Goal: Transaction & Acquisition: Purchase product/service

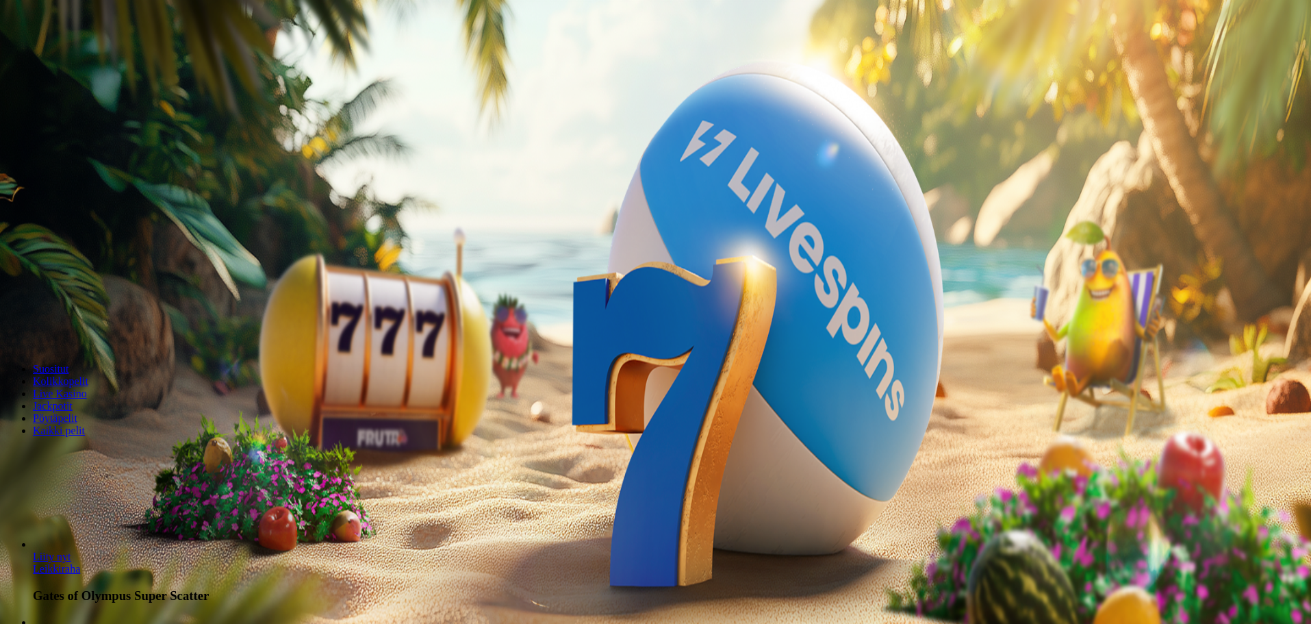
click at [158, 201] on label "€50" at bounding box center [150, 207] width 16 height 12
click at [11, 322] on span "minus icon" at bounding box center [11, 322] width 0 height 0
type input "**"
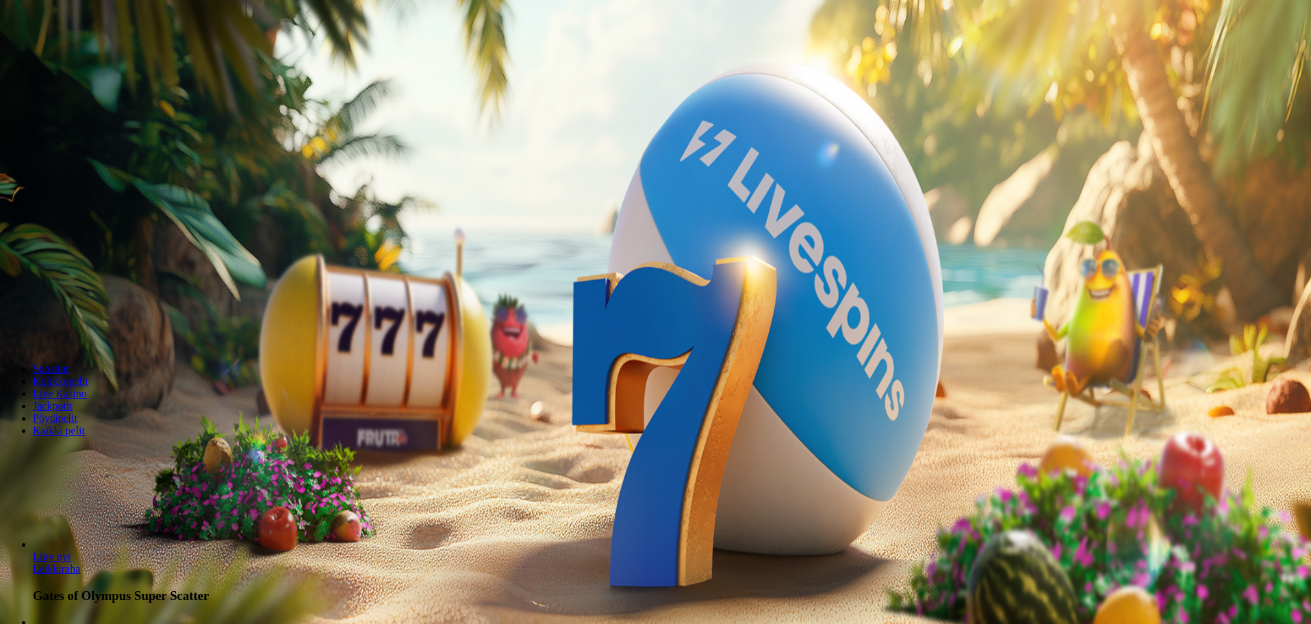
click at [77, 325] on button "Talleta ja pelaa" at bounding box center [41, 332] width 72 height 14
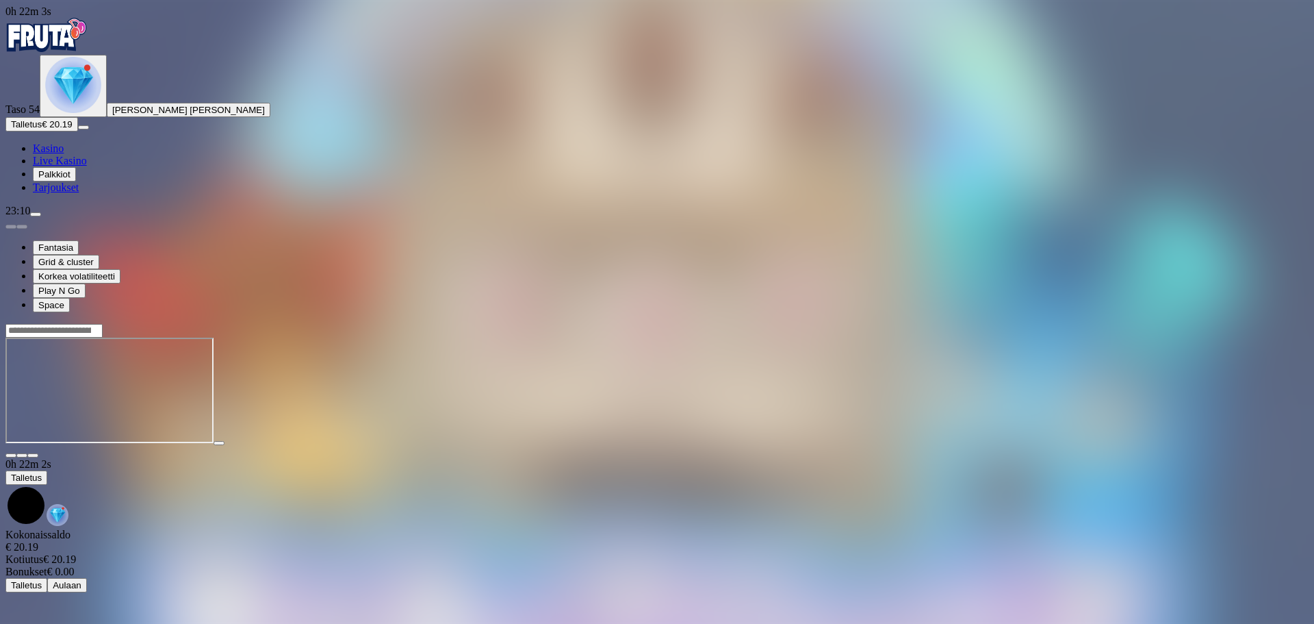
click at [112, 117] on div "Taso 54 [PERSON_NAME] [PERSON_NAME]" at bounding box center [657, 86] width 1304 height 62
click at [98, 113] on img "Primary" at bounding box center [73, 85] width 56 height 56
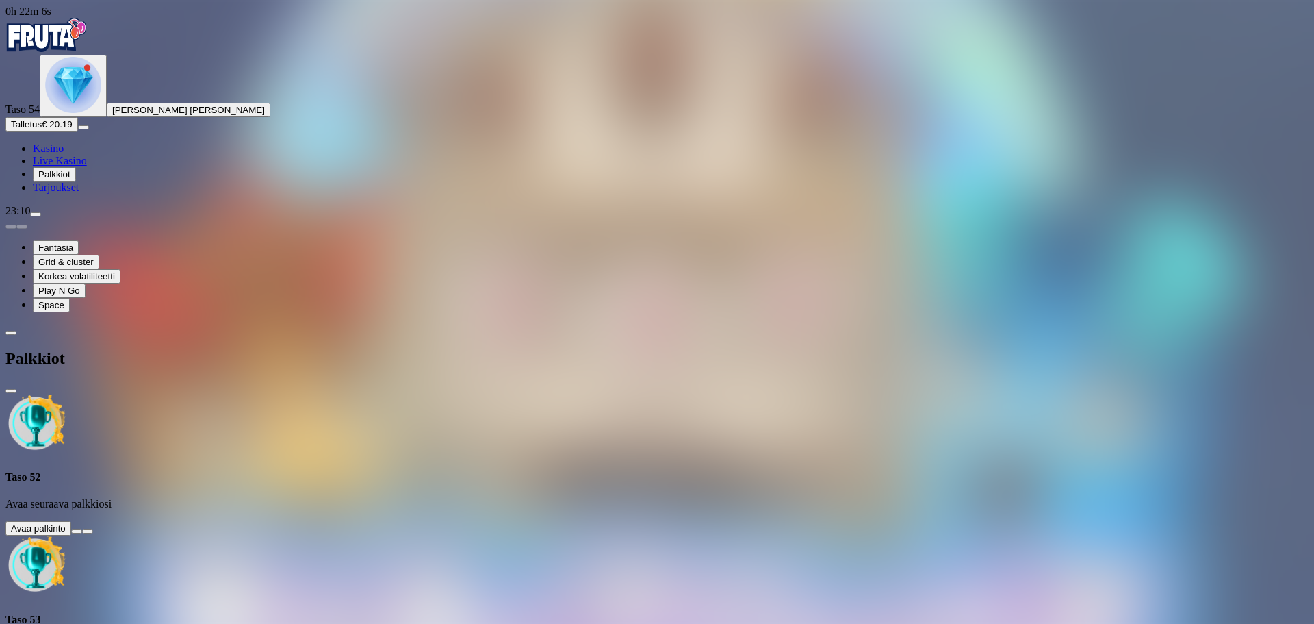
click at [82, 529] on button at bounding box center [76, 531] width 11 height 4
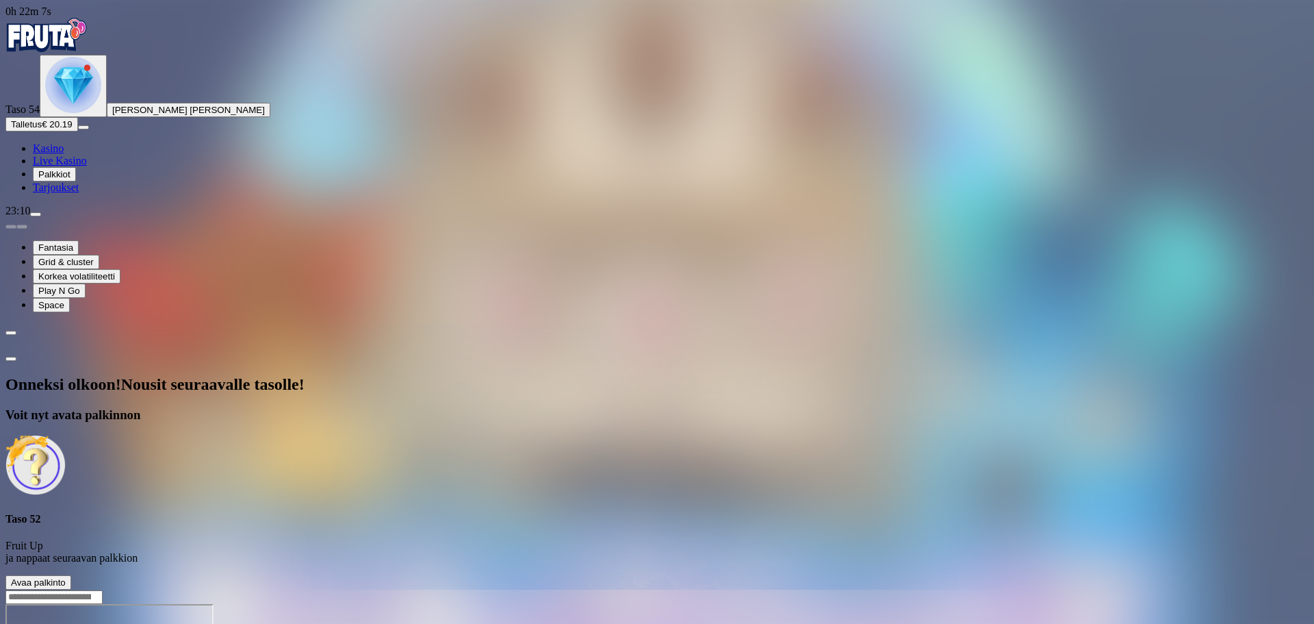
click at [66, 577] on span "Avaa palkinto" at bounding box center [38, 582] width 55 height 10
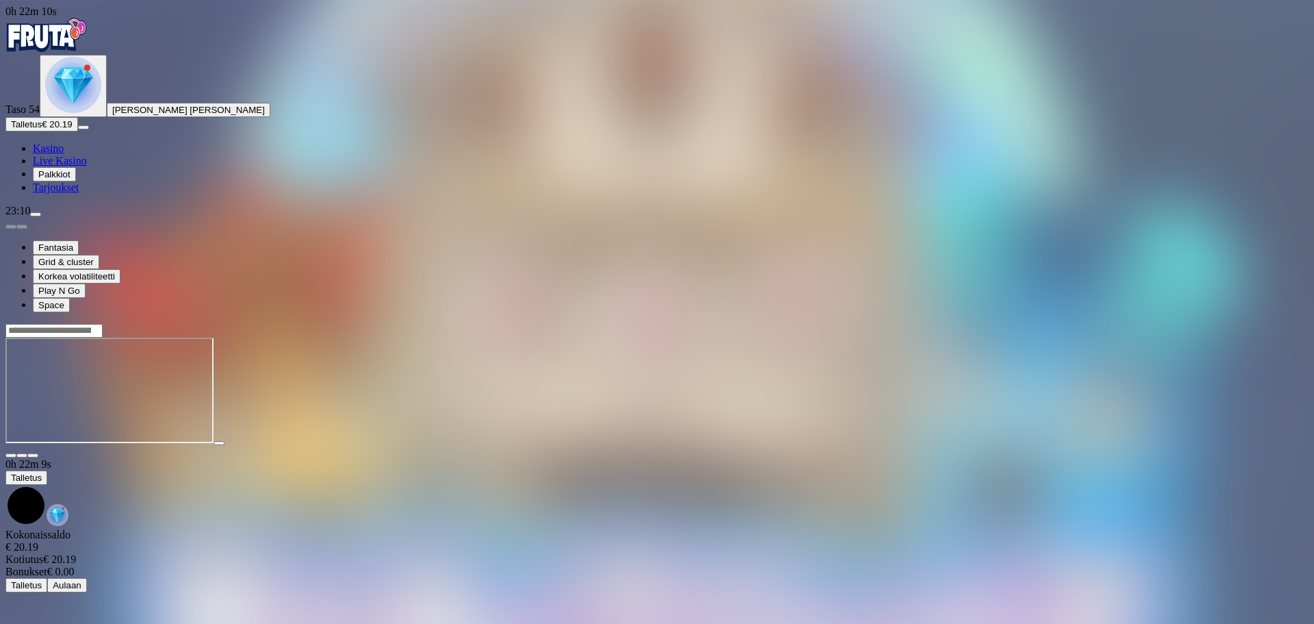
click at [89, 113] on img "Primary" at bounding box center [73, 85] width 56 height 56
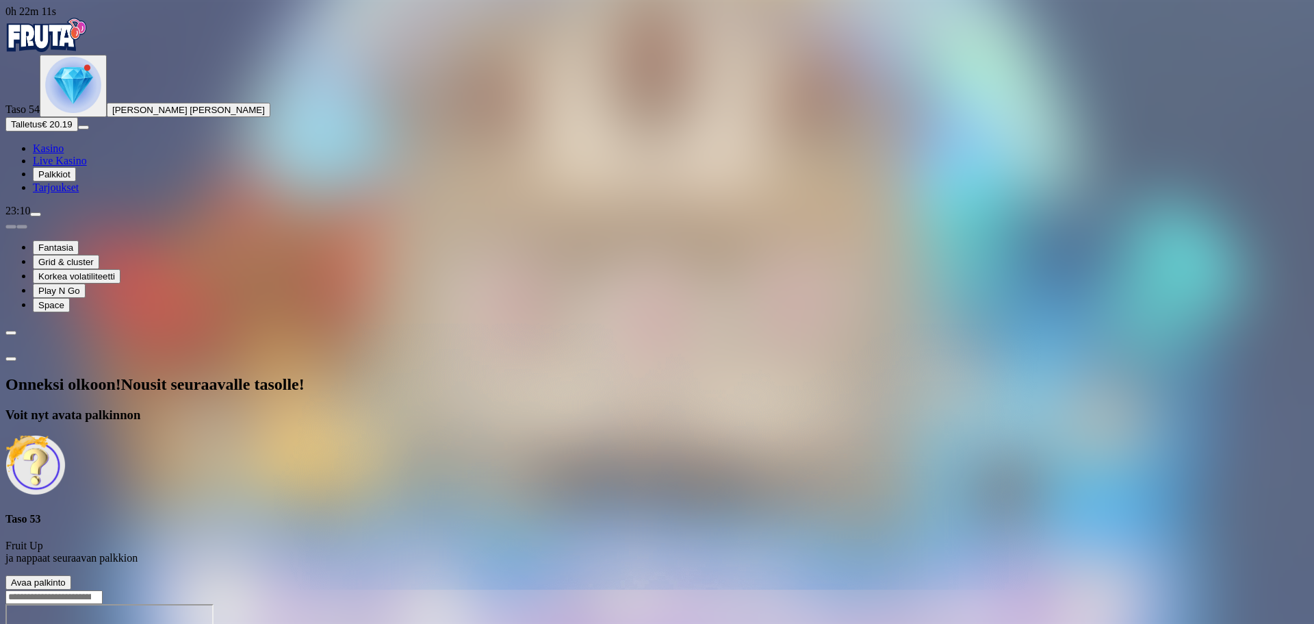
click at [66, 577] on span "Avaa palkinto" at bounding box center [38, 582] width 55 height 10
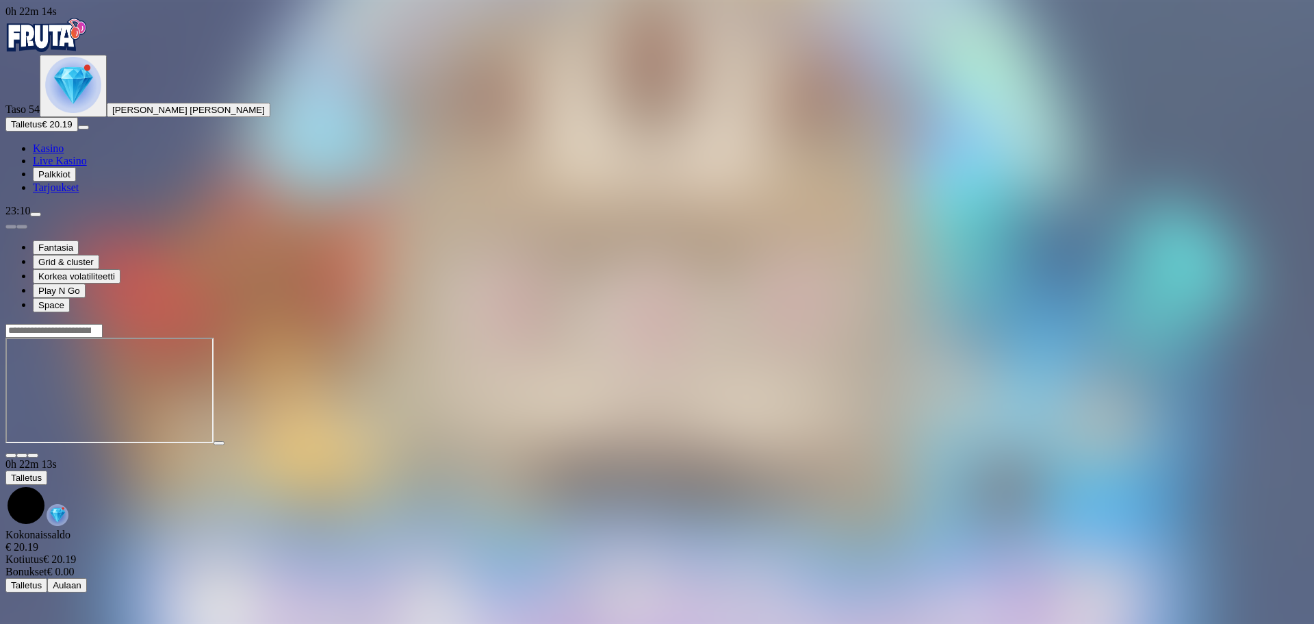
click at [84, 113] on img "Primary" at bounding box center [73, 85] width 56 height 56
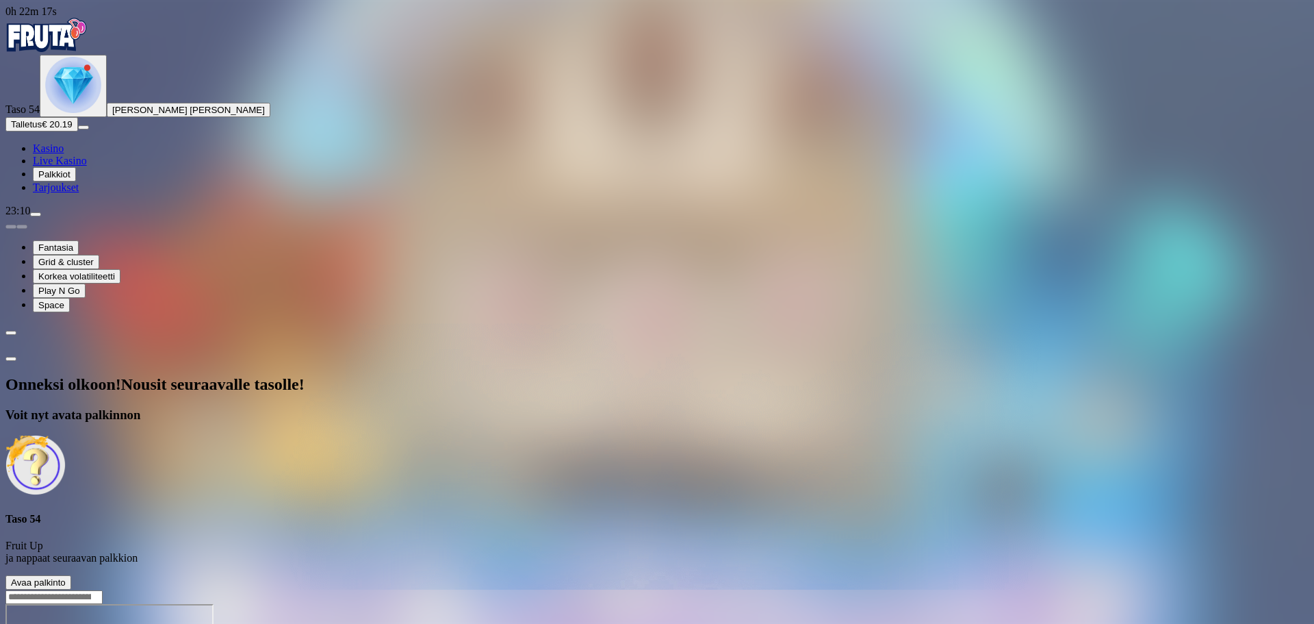
click at [66, 577] on span "Avaa palkinto" at bounding box center [38, 582] width 55 height 10
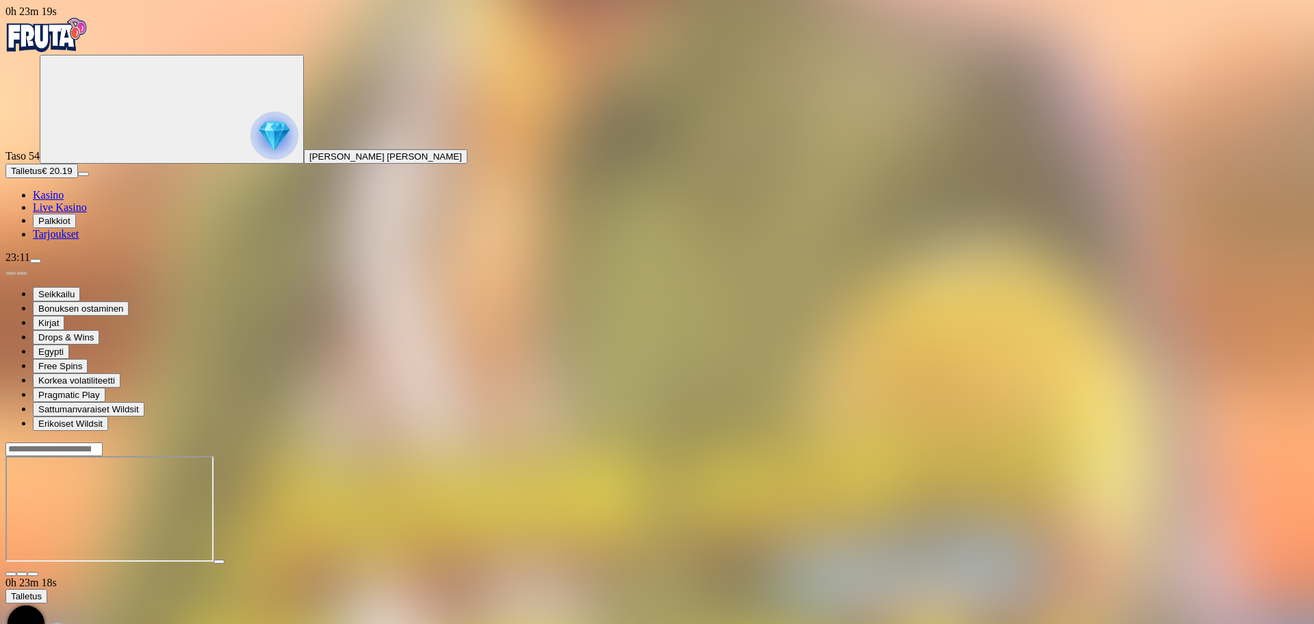
click at [87, 25] on div "Primary" at bounding box center [657, 36] width 1304 height 37
click at [82, 29] on img "Primary" at bounding box center [46, 35] width 82 height 34
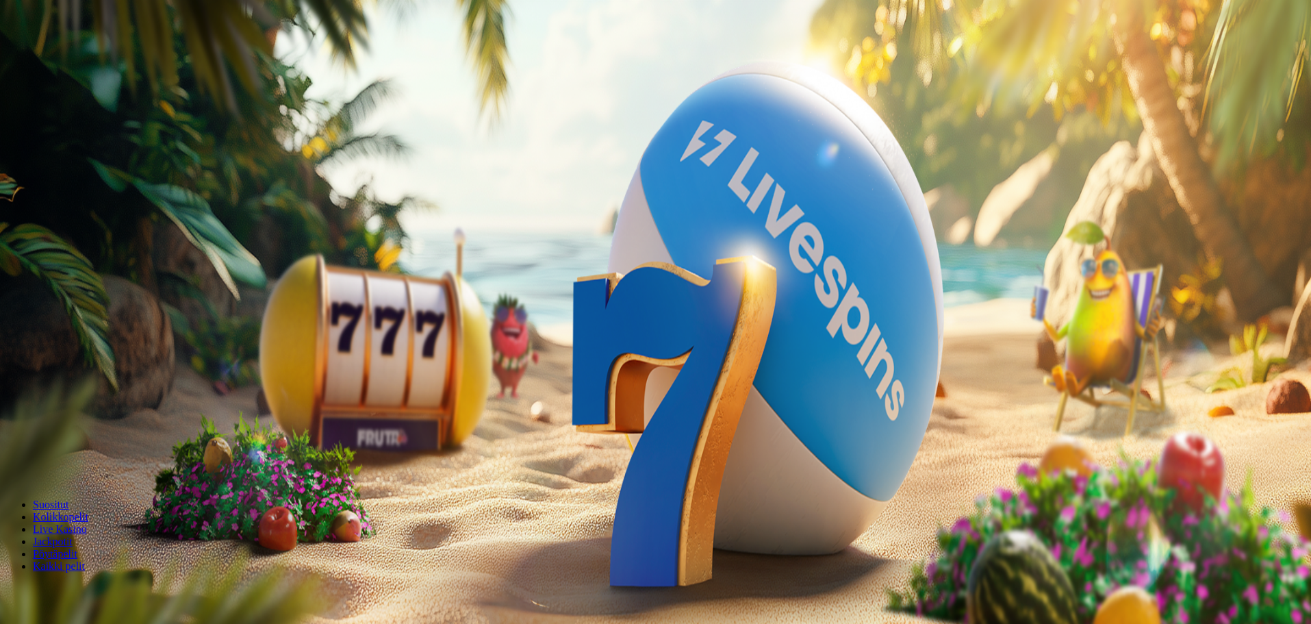
click at [158, 337] on label "€50" at bounding box center [150, 343] width 16 height 12
click at [11, 458] on span "minus icon" at bounding box center [11, 458] width 0 height 0
type input "**"
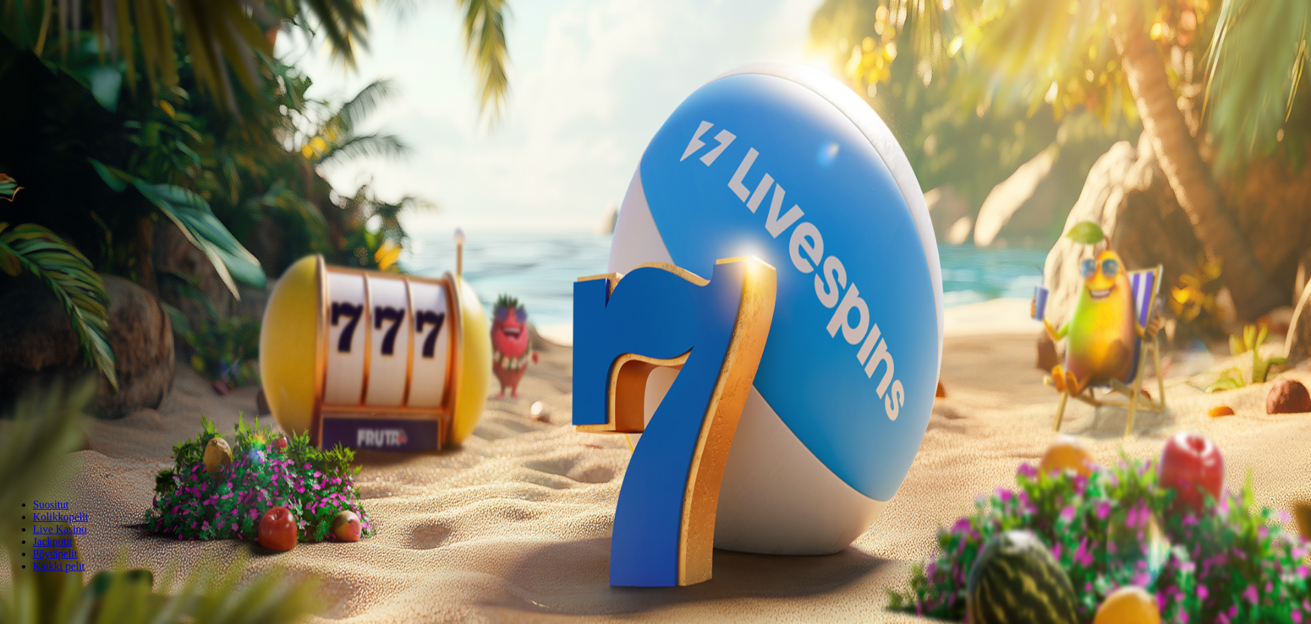
click at [77, 461] on button "Talleta ja pelaa" at bounding box center [41, 468] width 72 height 14
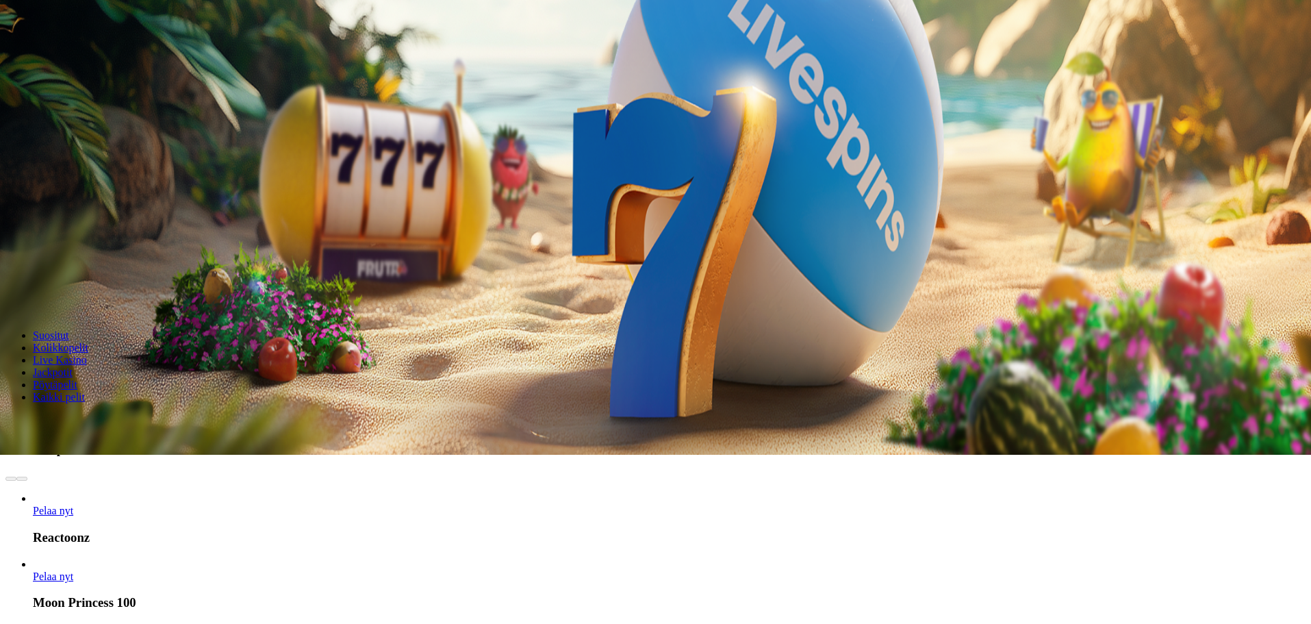
scroll to position [205, 0]
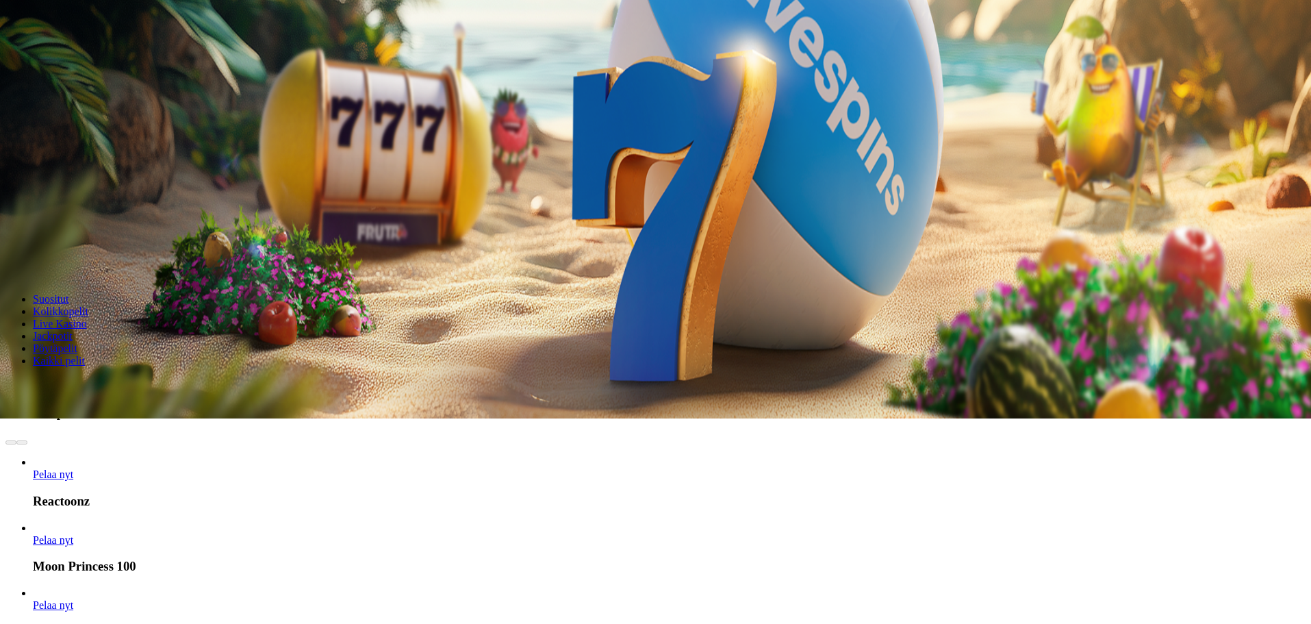
click at [73, 534] on link "Pelaa nyt" at bounding box center [53, 540] width 40 height 12
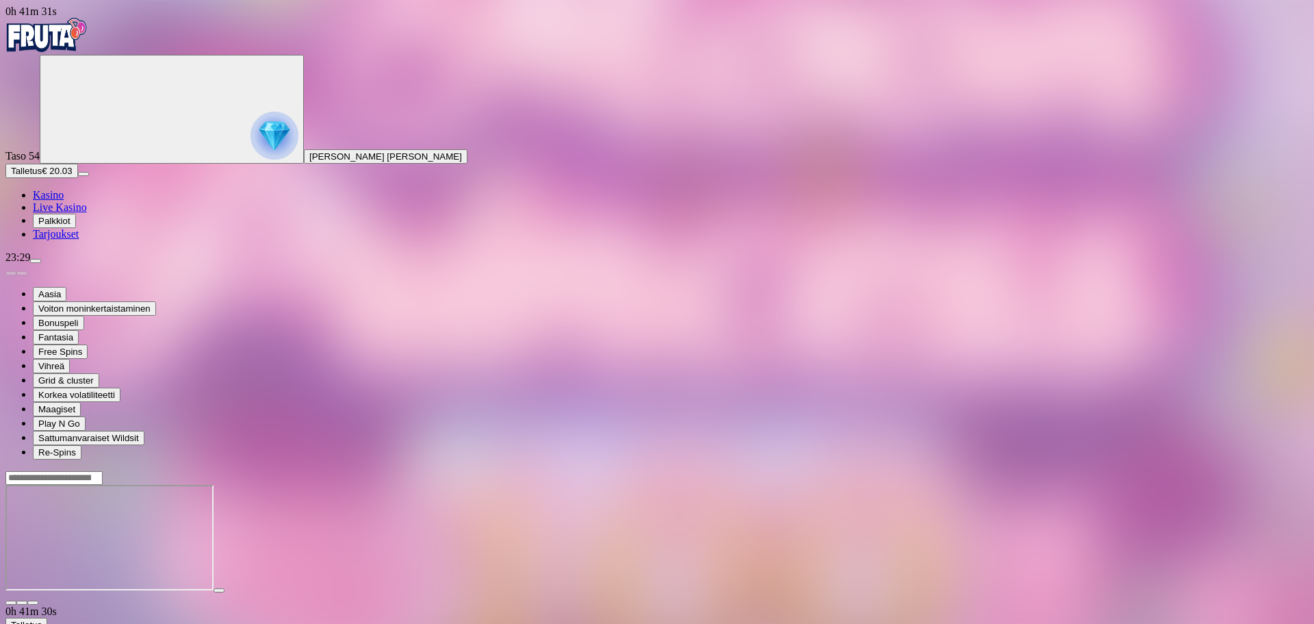
click at [80, 32] on img "Primary" at bounding box center [46, 35] width 82 height 34
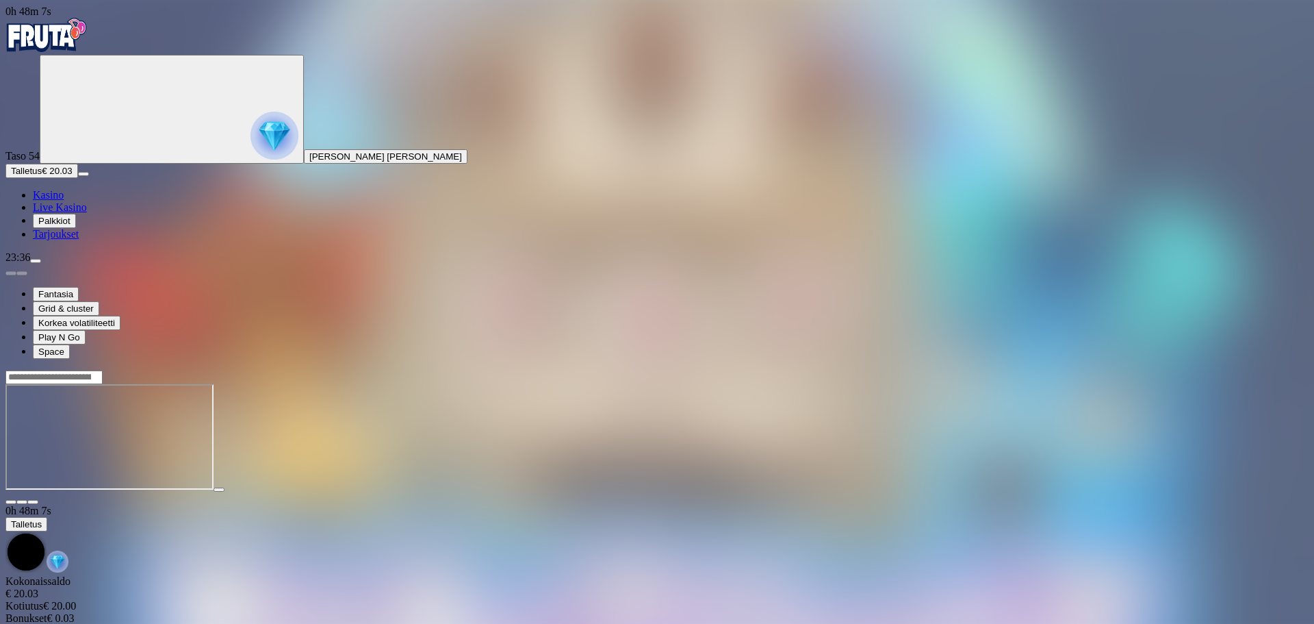
click at [78, 178] on button "Talletus € 20.03" at bounding box center [41, 171] width 73 height 14
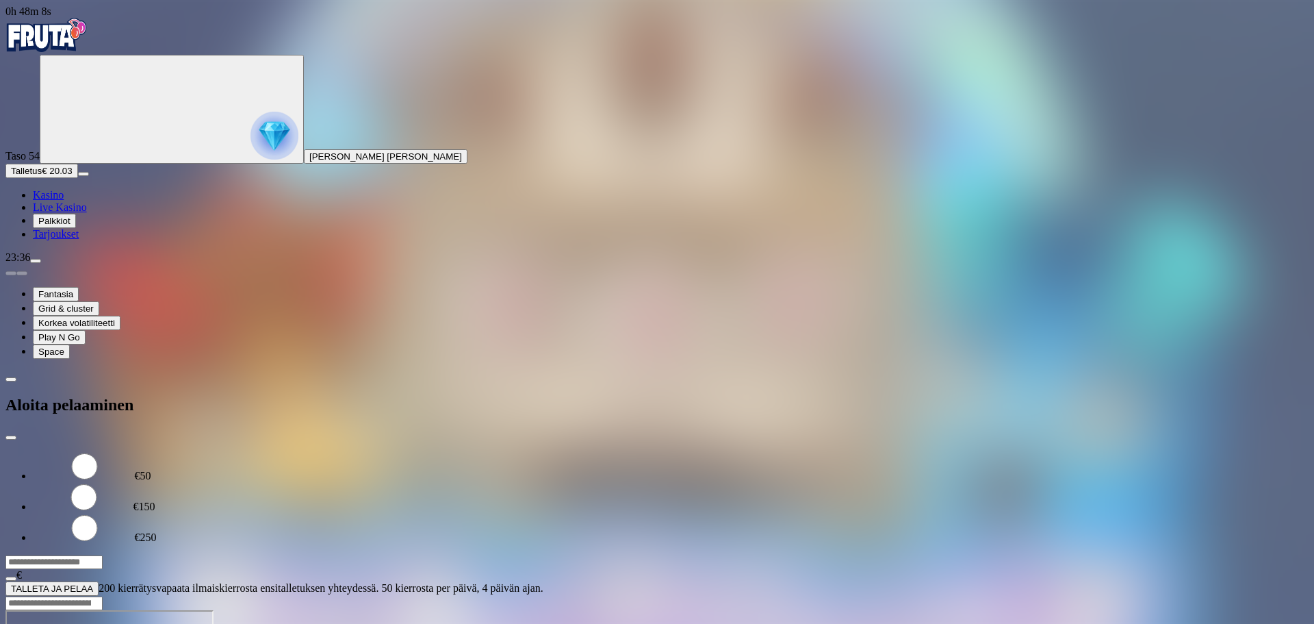
drag, startPoint x: 218, startPoint y: 108, endPoint x: 155, endPoint y: 116, distance: 63.5
click at [155, 451] on div "€50 €150 €250 *** € TALLETA JA PELAA 200 kierrätysvapaata ilmaiskierrosta ensit…" at bounding box center [657, 523] width 1304 height 144
type input "**"
click at [93, 583] on span "TALLETA JA PELAA" at bounding box center [52, 588] width 82 height 10
